Goal: Communication & Community: Answer question/provide support

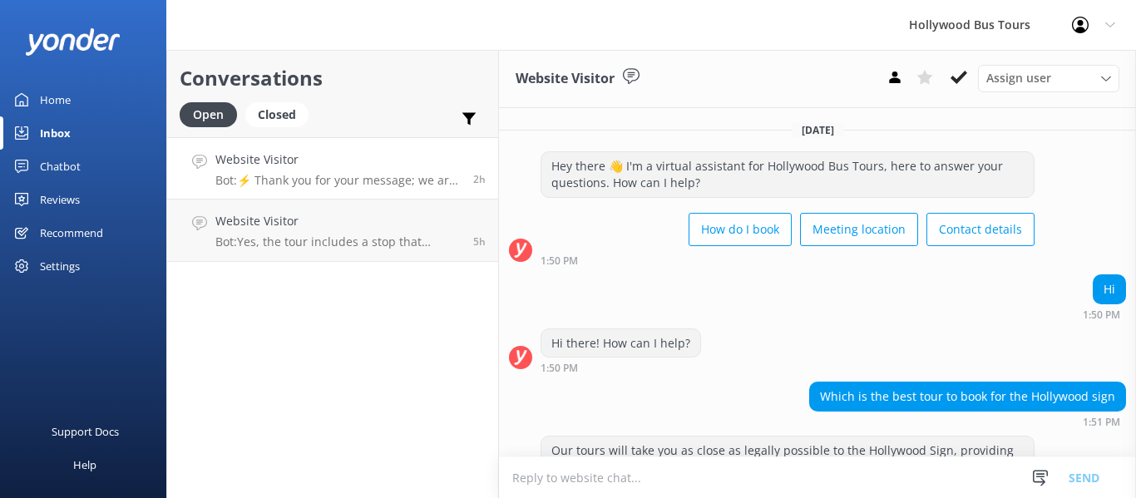
scroll to position [1184, 0]
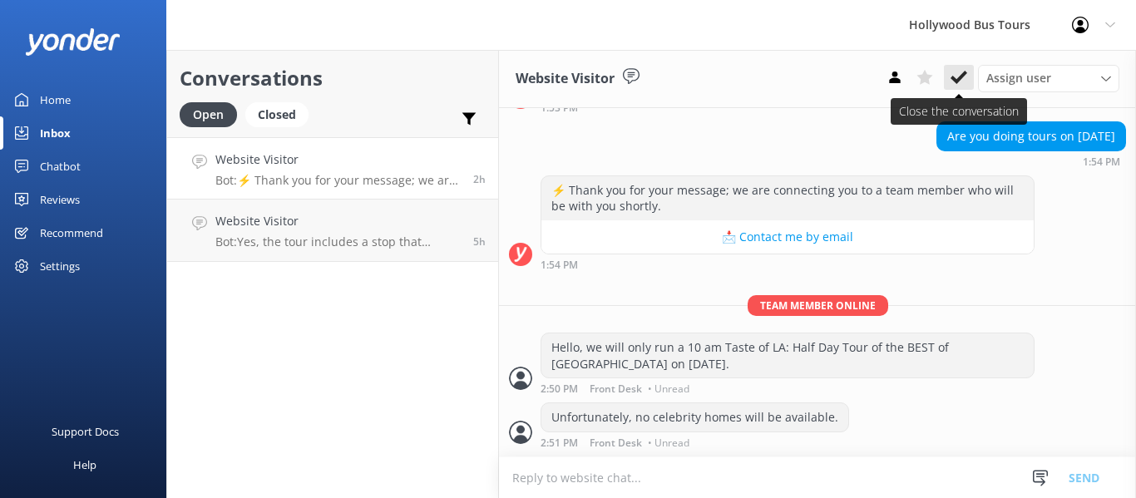
click at [961, 77] on use at bounding box center [959, 77] width 17 height 13
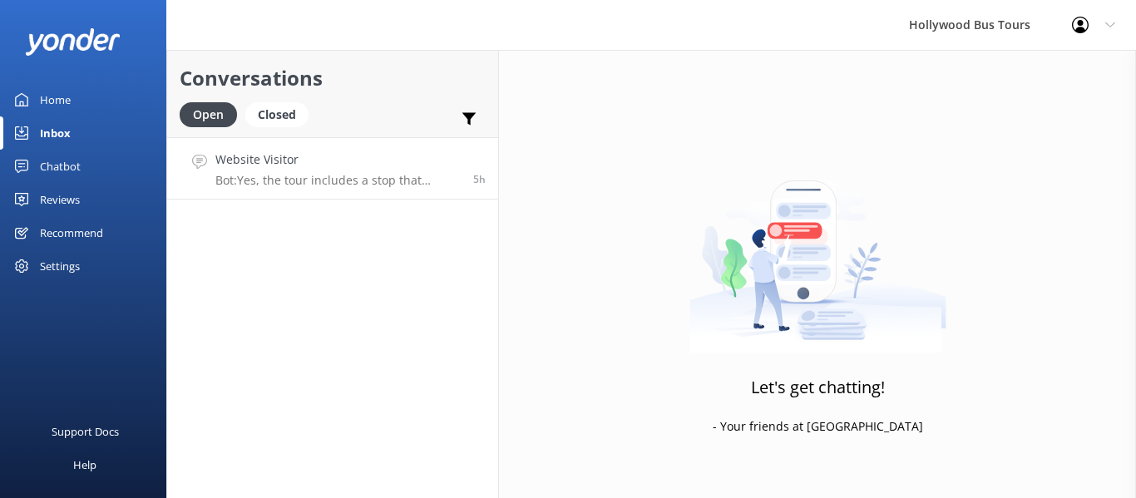
click at [353, 185] on p "Bot: Yes, the tour includes a stop that provides an excellent vantage point for…" at bounding box center [337, 180] width 245 height 15
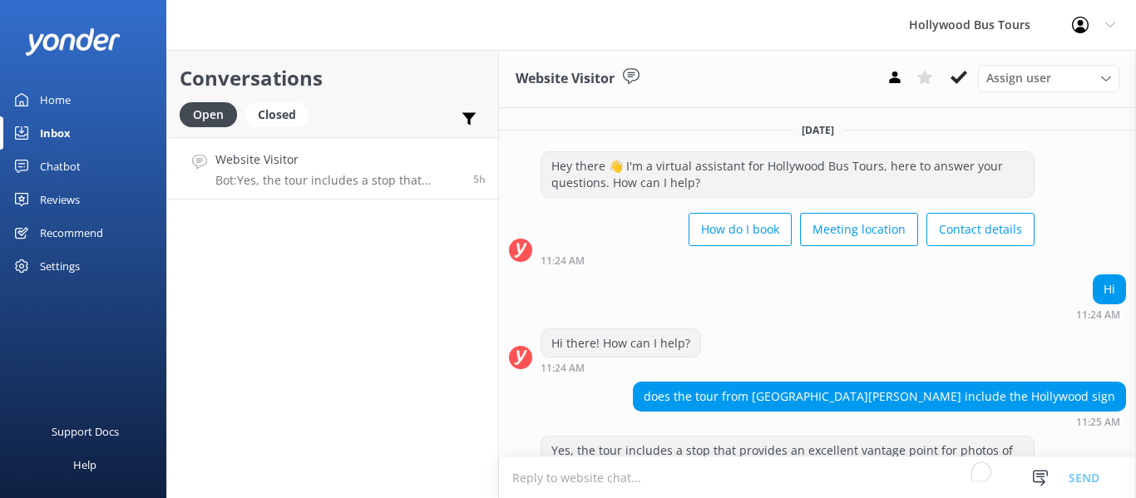
scroll to position [49, 0]
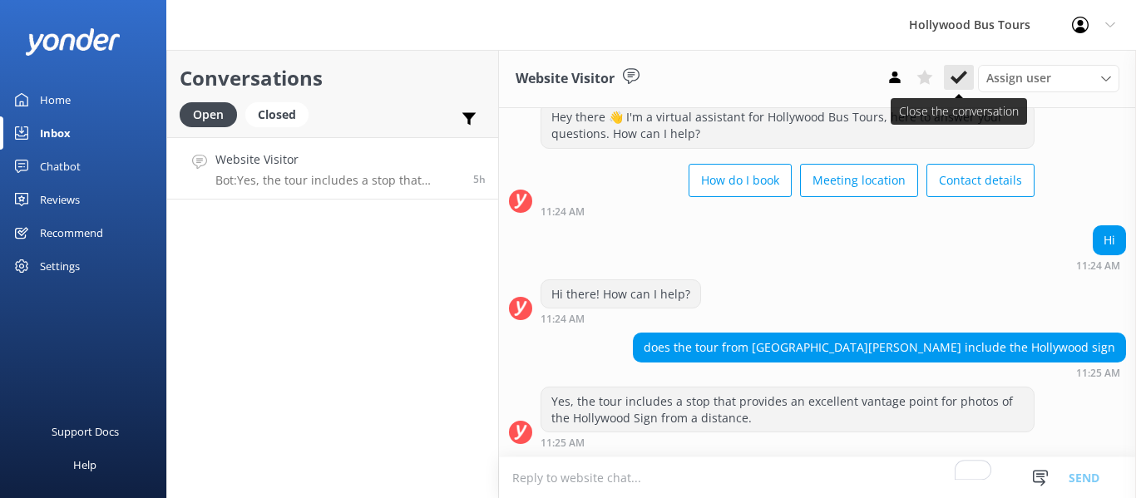
click at [954, 82] on icon at bounding box center [959, 77] width 17 height 17
